Goal: Information Seeking & Learning: Learn about a topic

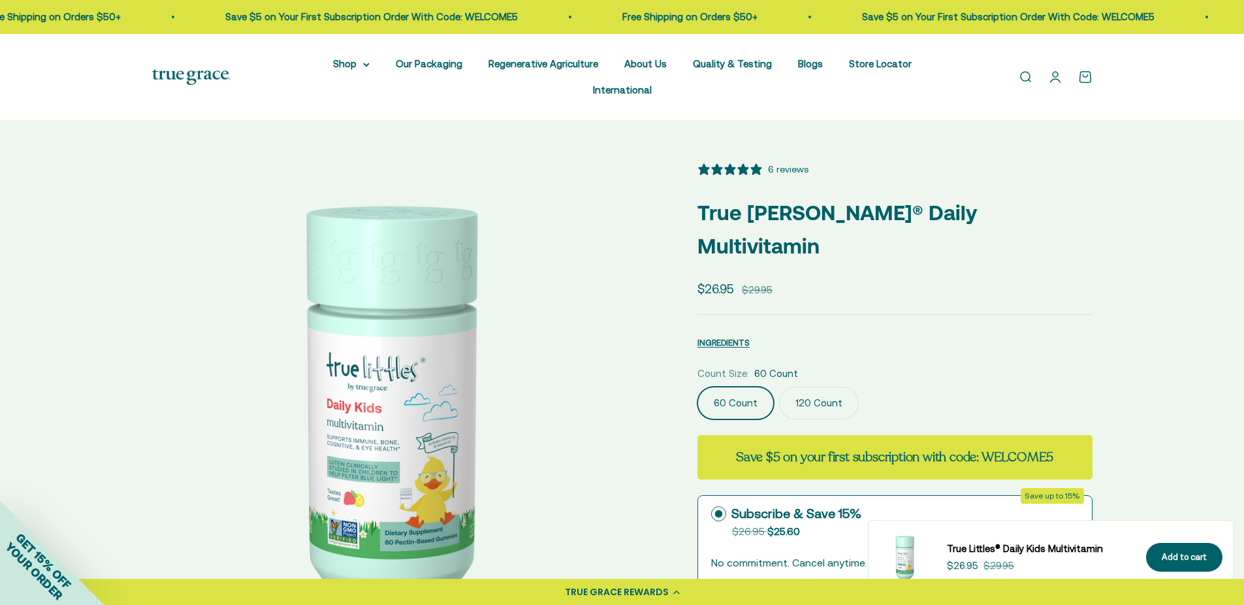
select select "3"
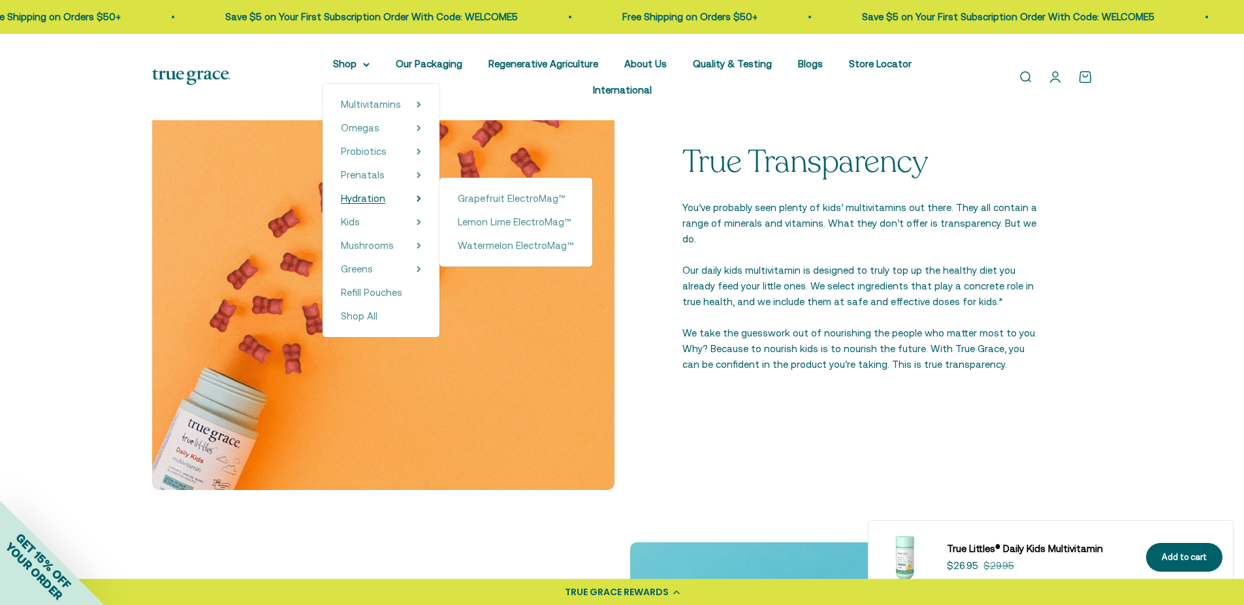
click at [370, 196] on span "Hydration" at bounding box center [363, 198] width 44 height 11
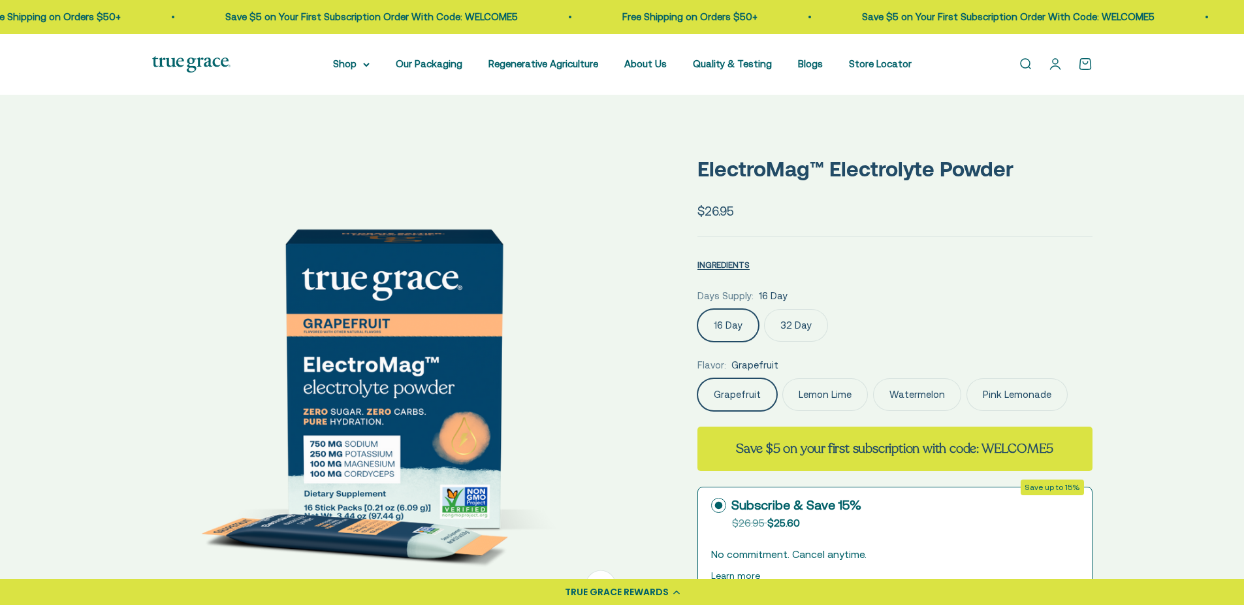
select select "3"
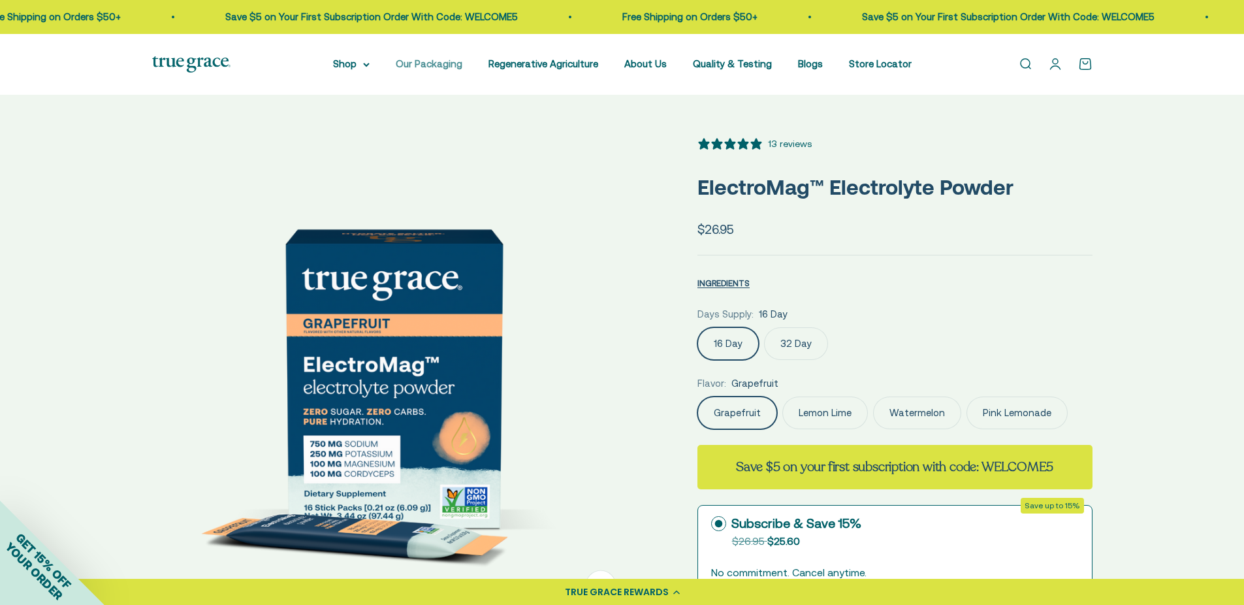
click at [430, 64] on link "Our Packaging" at bounding box center [429, 63] width 67 height 11
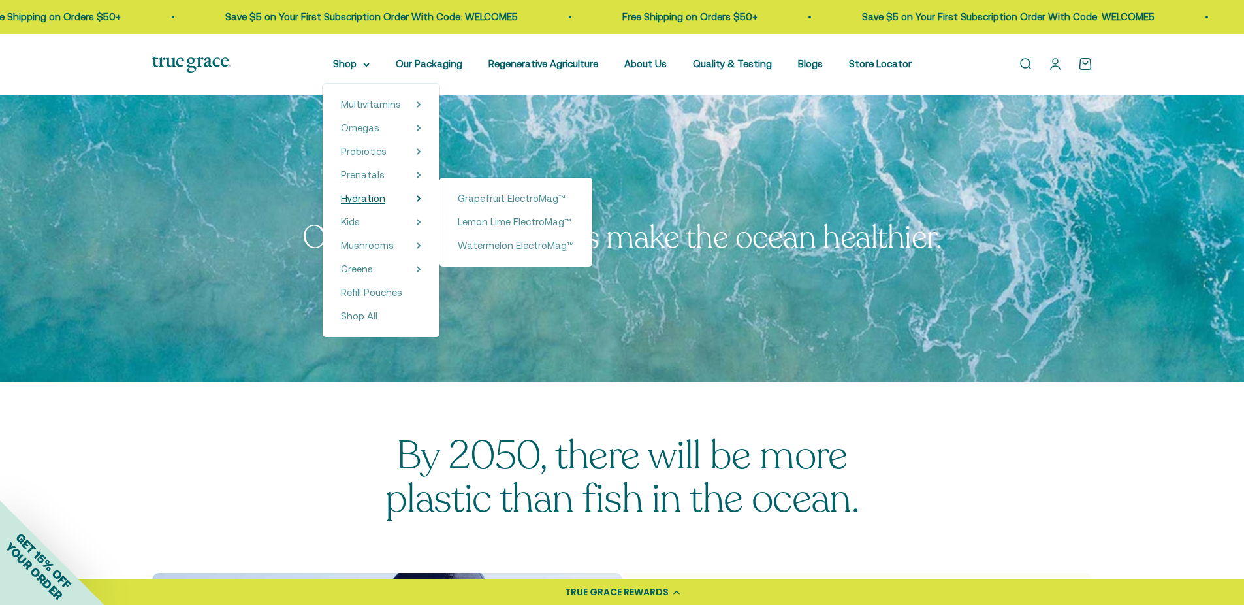
click at [354, 199] on span "Hydration" at bounding box center [363, 198] width 44 height 11
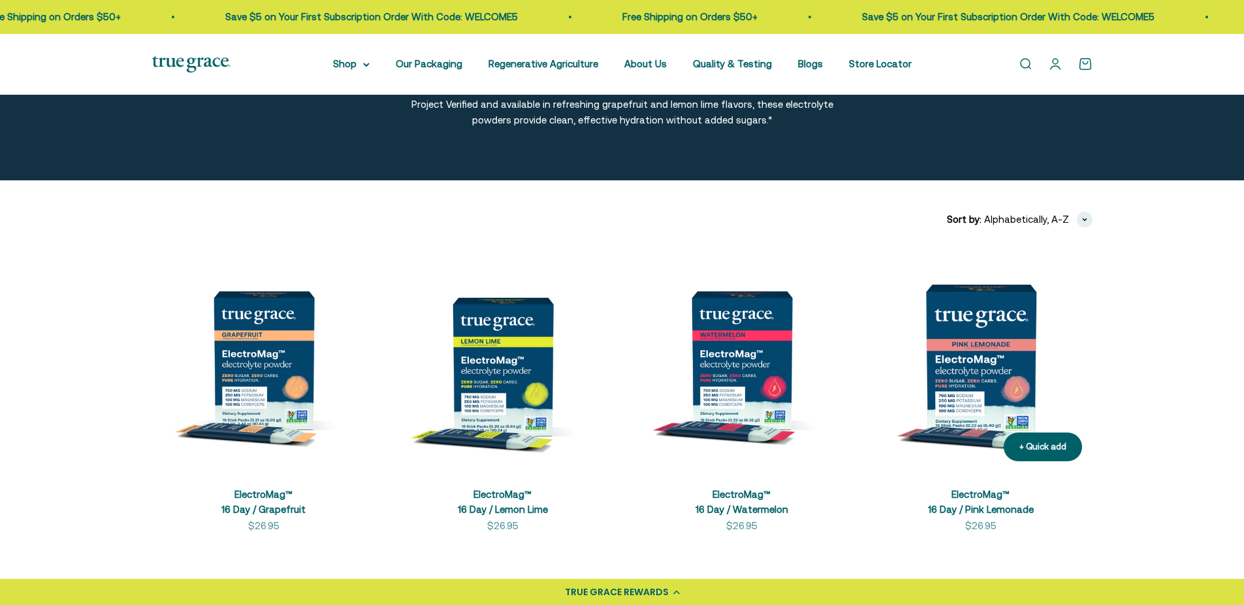
scroll to position [136, 0]
click at [1018, 330] on img at bounding box center [980, 359] width 223 height 223
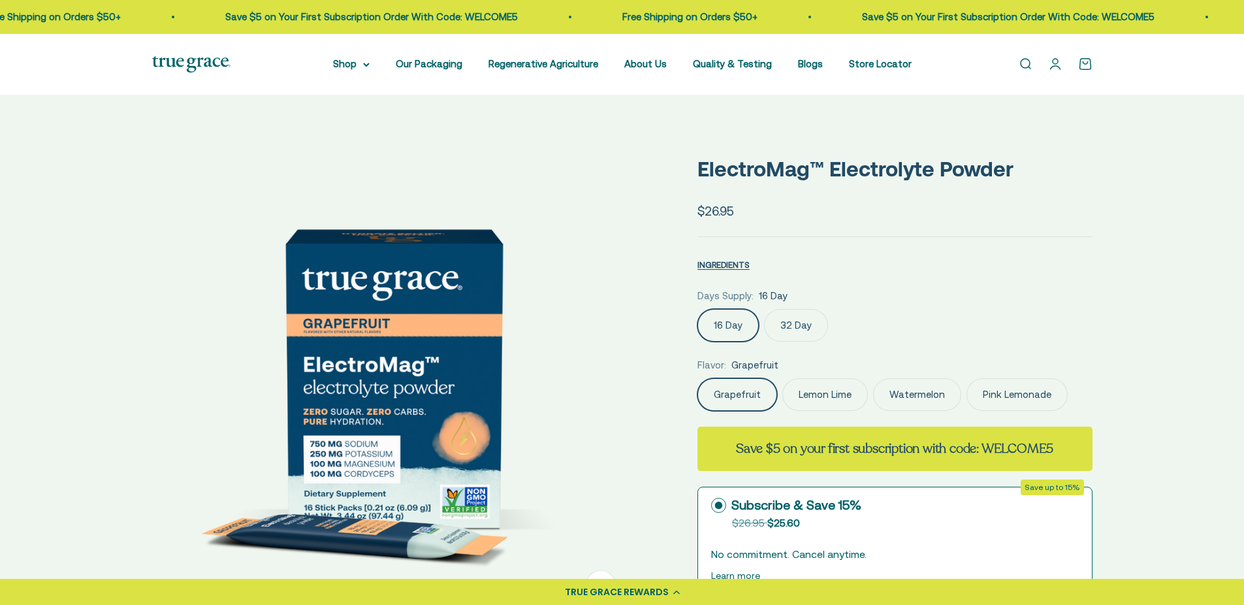
scroll to position [160, 0]
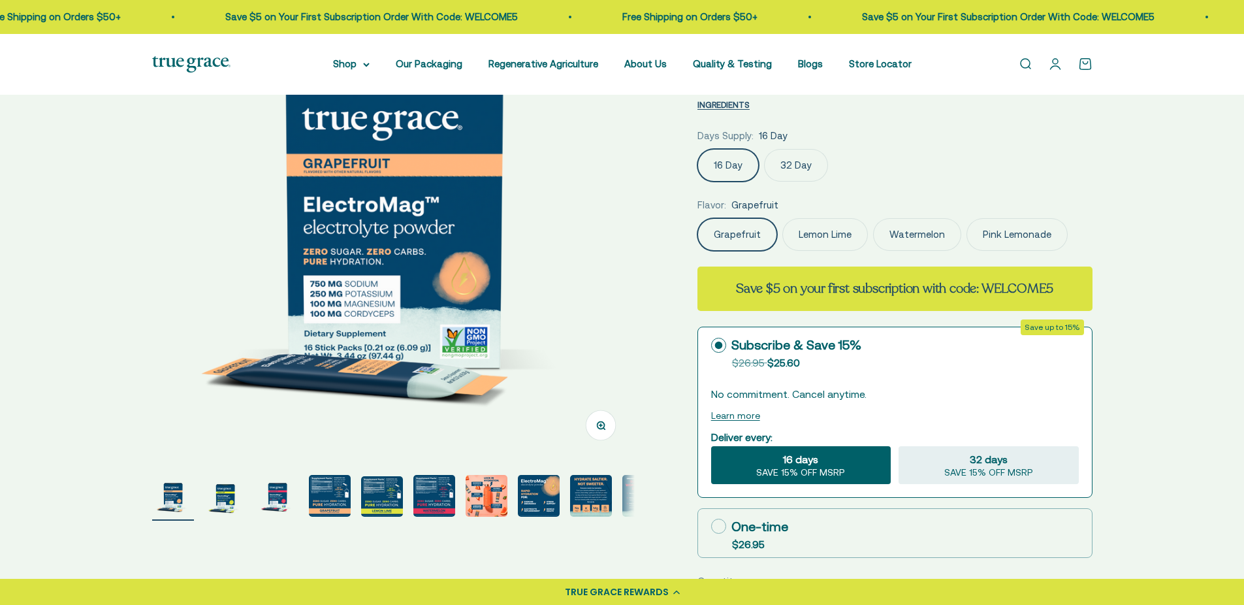
select select "3"
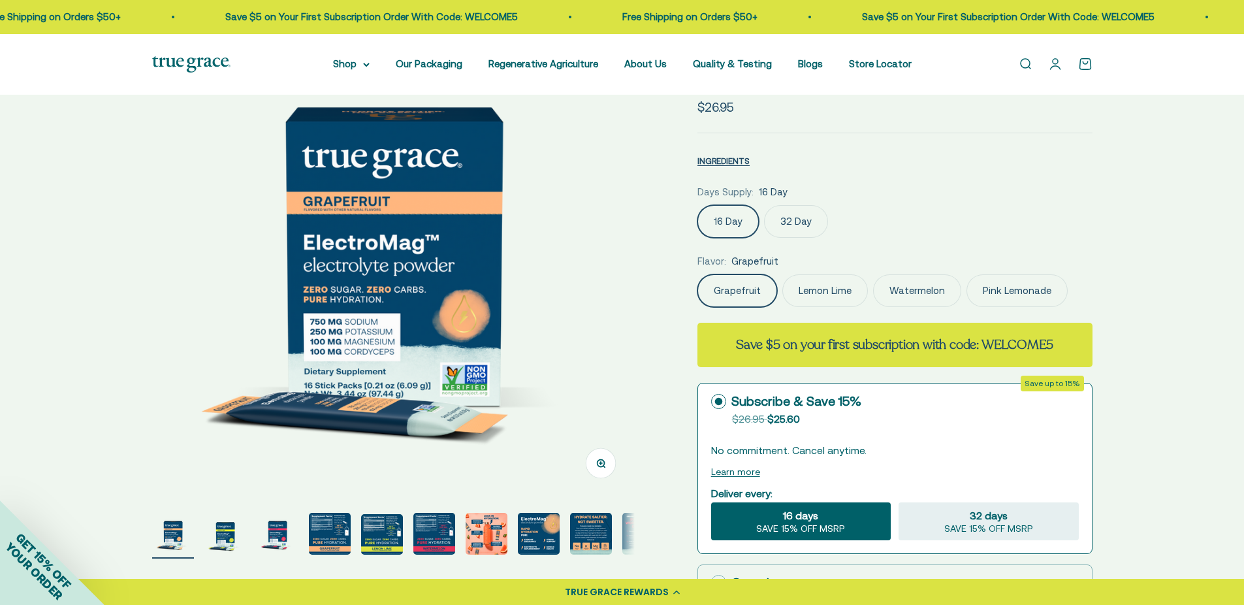
scroll to position [119, 0]
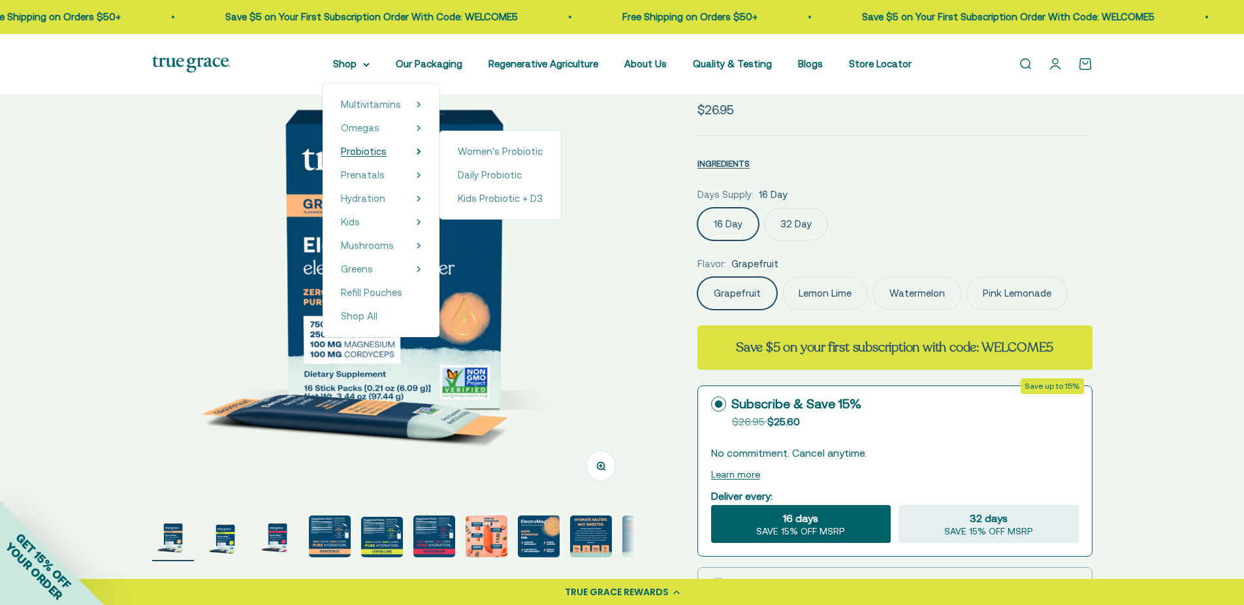
click at [405, 153] on summary "Probiotics" at bounding box center [381, 152] width 80 height 16
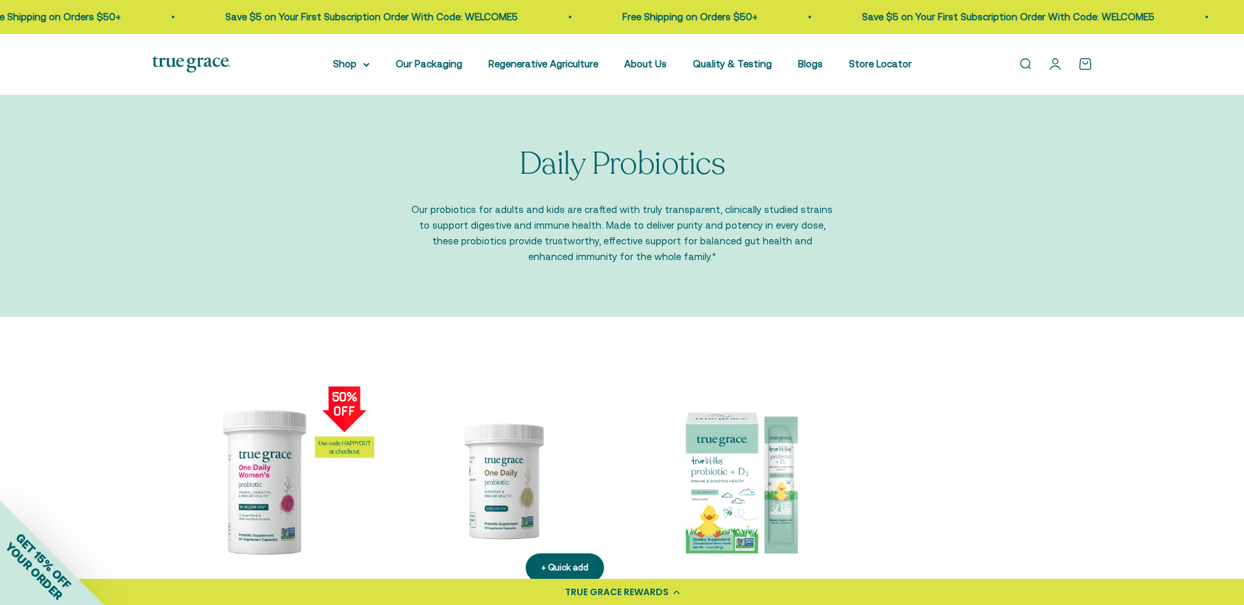
click at [533, 439] on img at bounding box center [502, 480] width 223 height 223
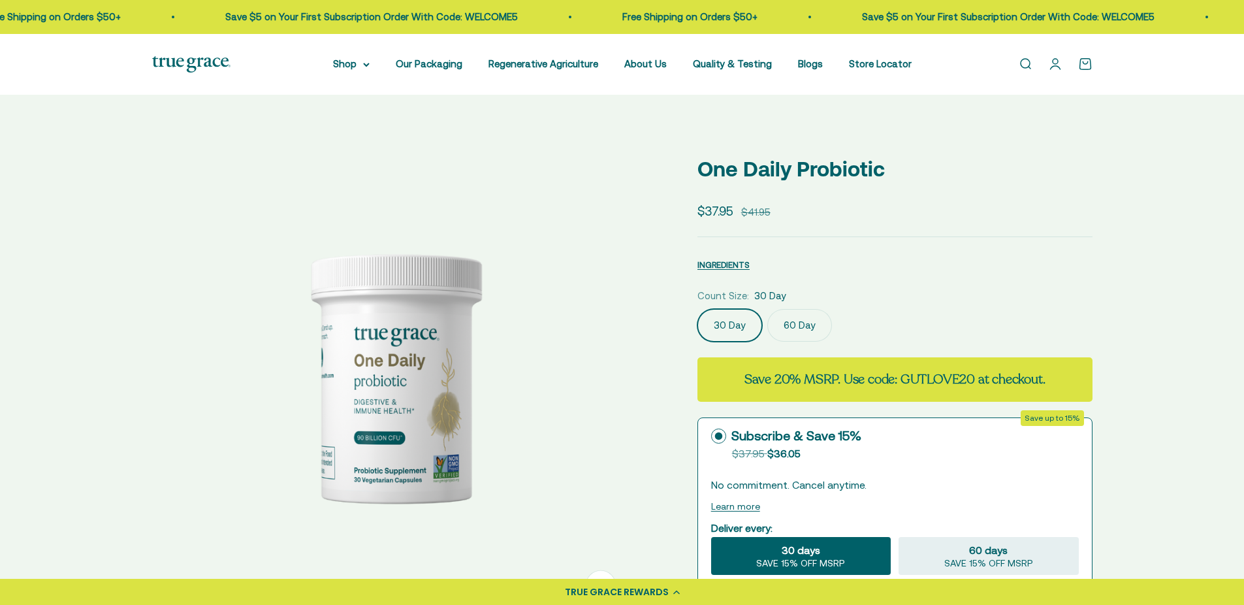
select select "3"
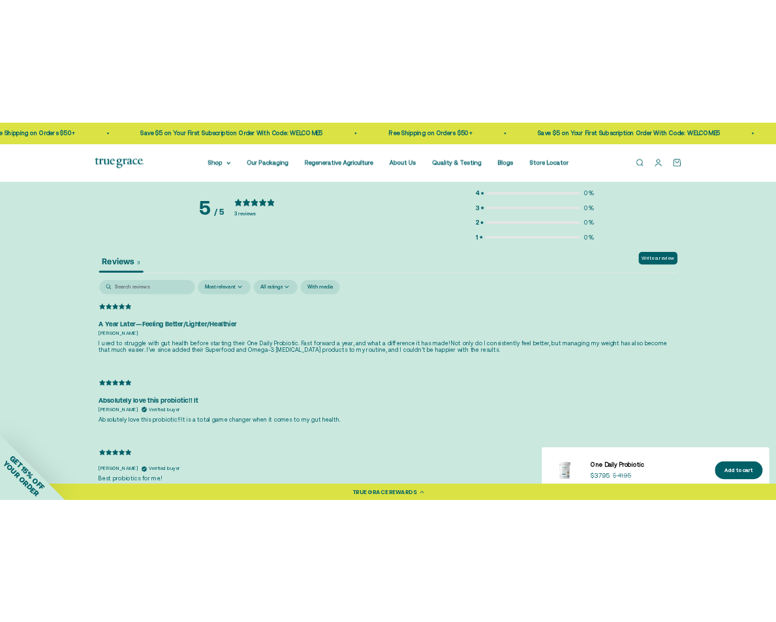
scroll to position [2660, 0]
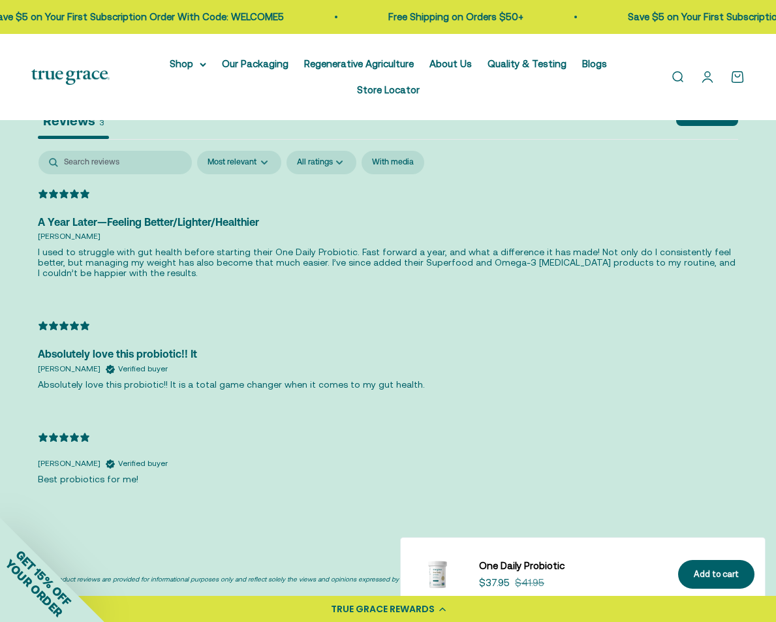
click at [215, 297] on div "23 days ago A Year Later—Feeling Better/Lighter/Healthier Jeff S. I used to str…" at bounding box center [388, 347] width 701 height 319
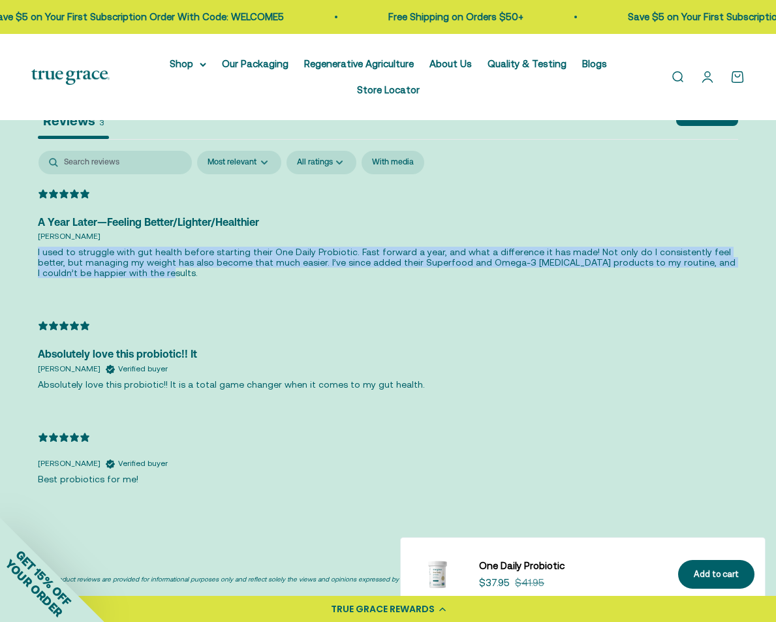
drag, startPoint x: 38, startPoint y: 246, endPoint x: 106, endPoint y: 268, distance: 71.2
click at [106, 268] on p "I used to struggle with gut health before starting their One Daily Probiotic. F…" at bounding box center [388, 262] width 701 height 31
copy p "I used to struggle with gut health before starting their One Daily Probiotic. F…"
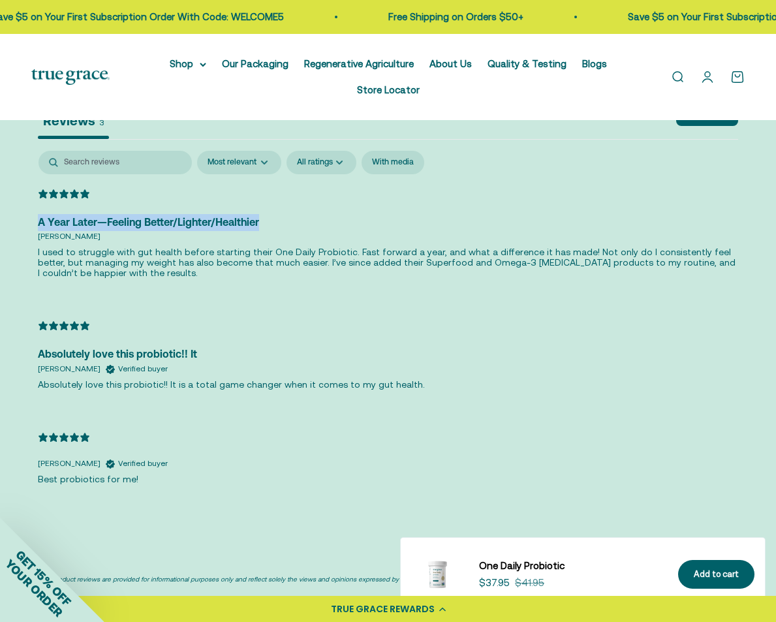
drag, startPoint x: 40, startPoint y: 216, endPoint x: 273, endPoint y: 221, distance: 232.5
click at [273, 221] on div "A Year Later—Feeling Better/Lighter/Healthier" at bounding box center [388, 222] width 701 height 17
copy div "A Year Later—Feeling Better/Lighter/Healthier"
